Goal: Task Accomplishment & Management: Complete application form

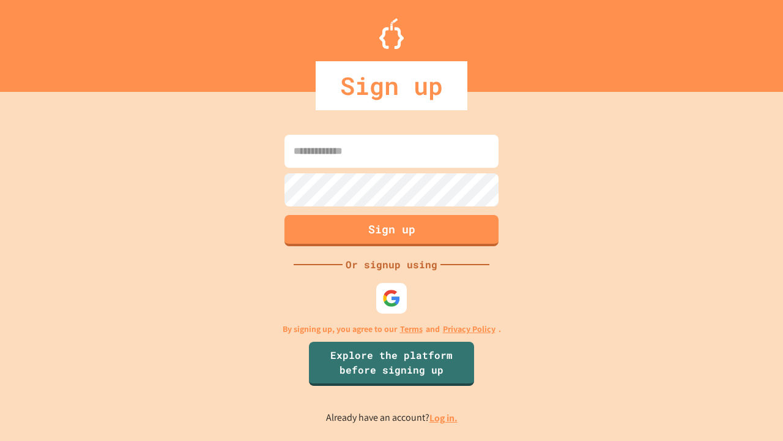
click at [444, 417] on link "Log in." at bounding box center [444, 417] width 28 height 13
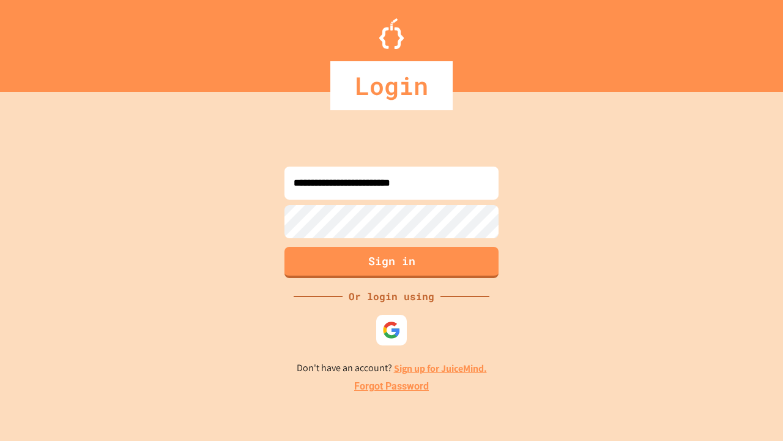
type input "**********"
